Goal: Task Accomplishment & Management: Manage account settings

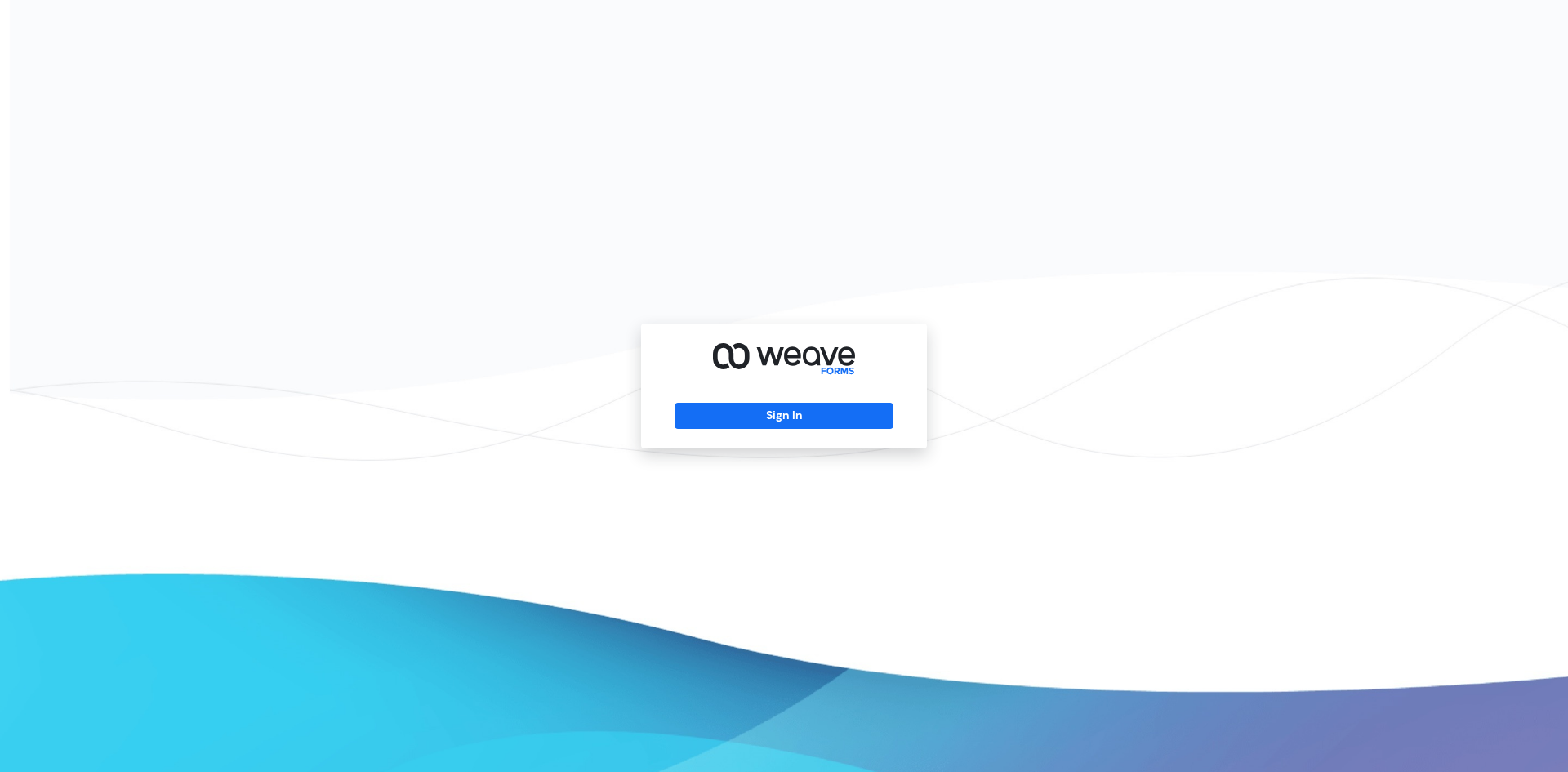
click at [701, 401] on div "Sign In" at bounding box center [784, 386] width 286 height 125
click at [706, 409] on button "Sign In" at bounding box center [784, 415] width 218 height 26
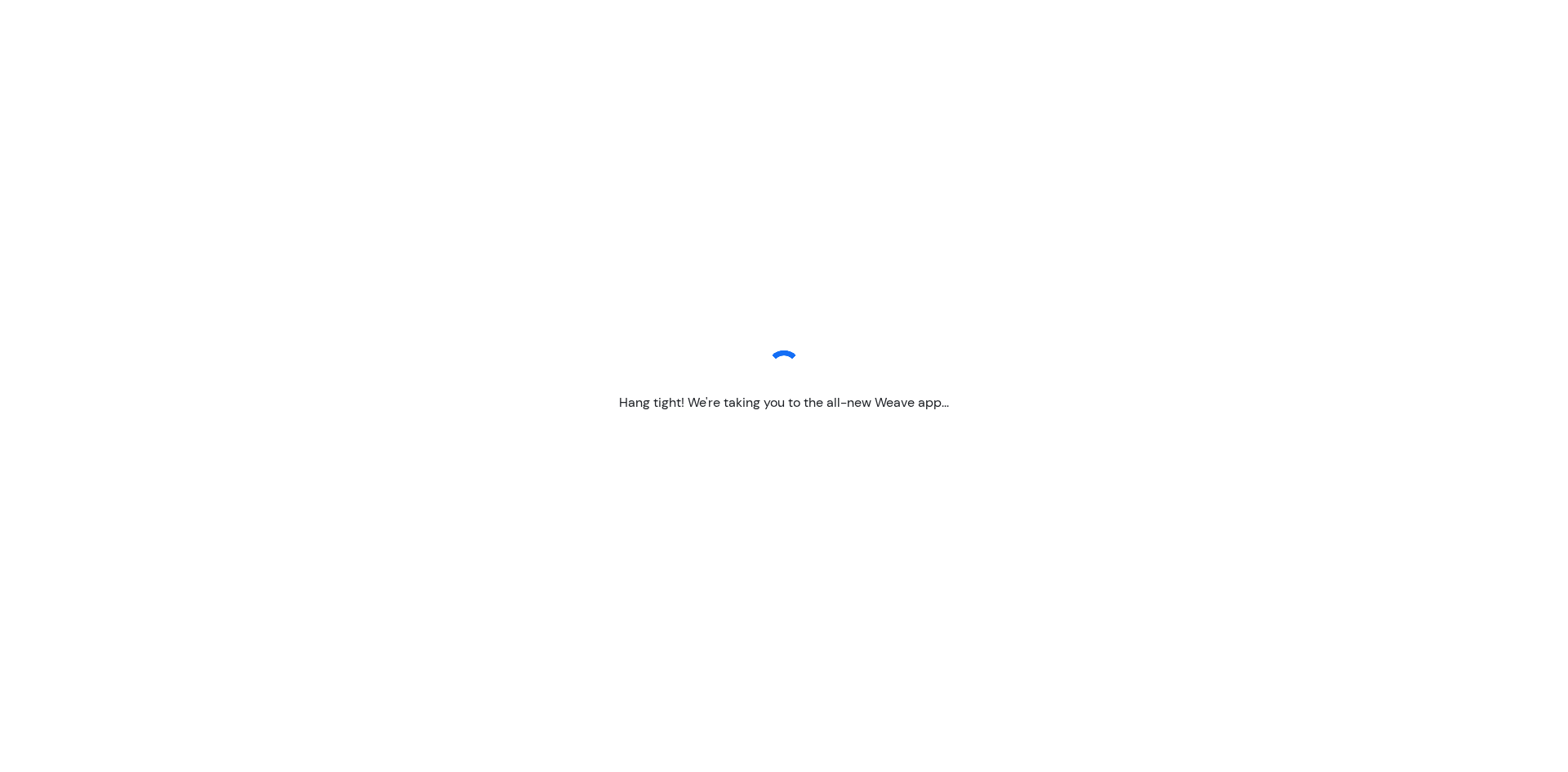
click at [0, 771] on nordpass-portal at bounding box center [0, 772] width 0 height 0
